Goal: Navigation & Orientation: Understand site structure

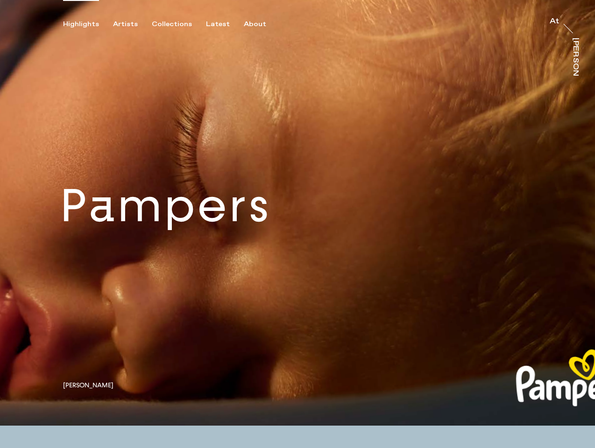
click at [87, 24] on div "Highlights" at bounding box center [81, 24] width 36 height 8
click at [131, 24] on div "Artists" at bounding box center [125, 24] width 25 height 8
click at [176, 24] on div "Collections" at bounding box center [172, 24] width 40 height 8
click at [220, 24] on div "Latest" at bounding box center [218, 24] width 24 height 8
click at [256, 24] on div "About" at bounding box center [255, 24] width 22 height 8
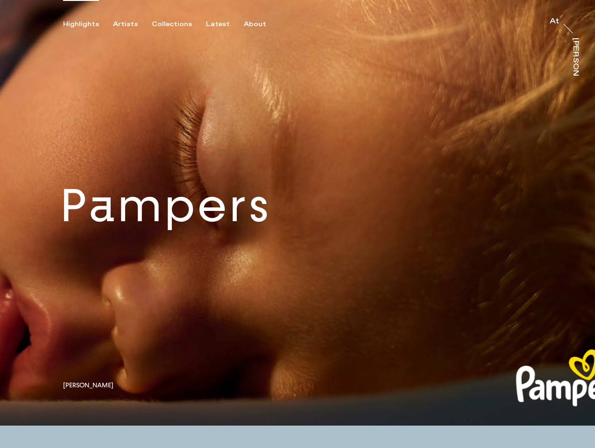
click at [297, 213] on link at bounding box center [297, 213] width 595 height 426
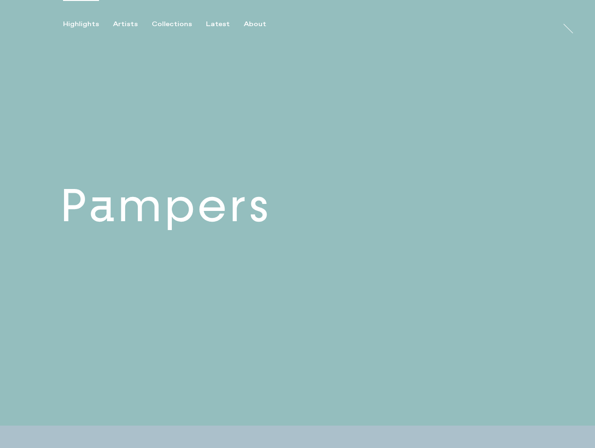
scroll to position [165, 0]
